Goal: Find contact information: Find contact information

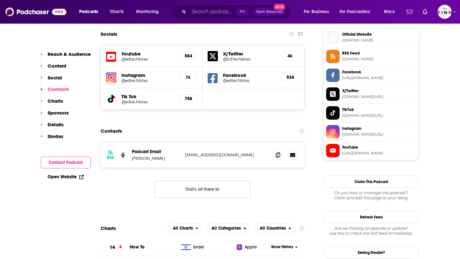
scroll to position [574, 0]
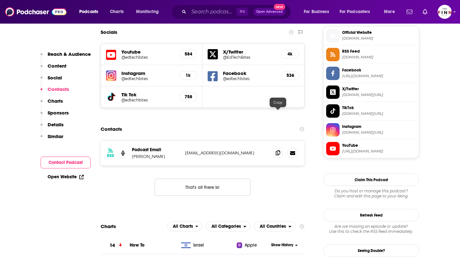
click at [278, 150] on icon at bounding box center [278, 152] width 4 height 5
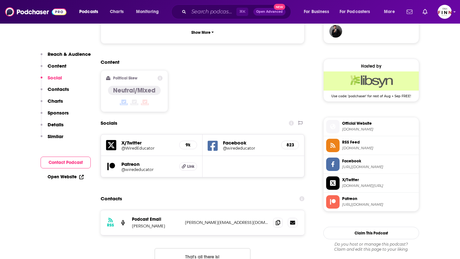
scroll to position [494, 0]
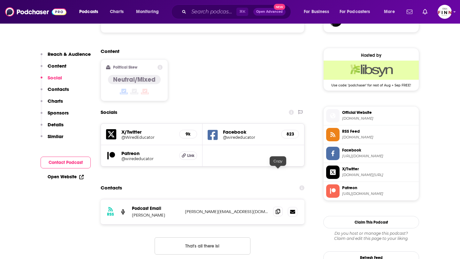
click at [278, 209] on icon at bounding box center [278, 211] width 4 height 5
